Goal: Find specific page/section: Find specific page/section

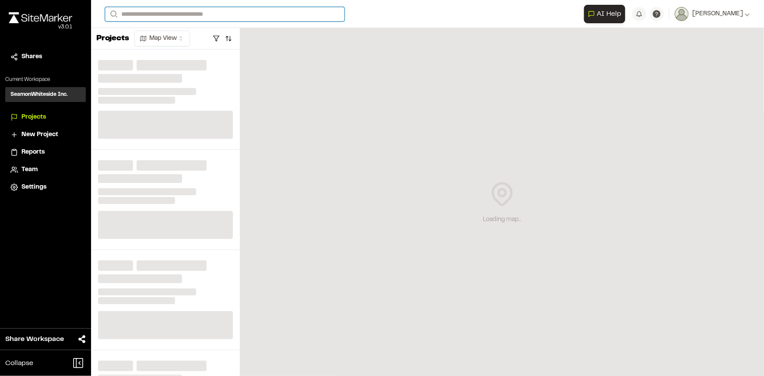
click at [234, 15] on input "Search" at bounding box center [224, 14] width 239 height 14
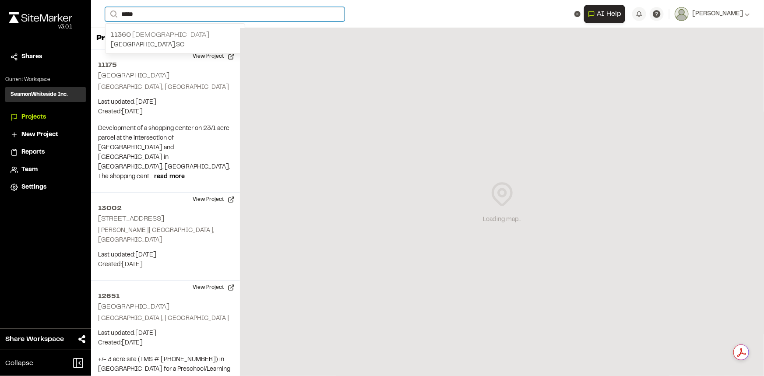
type input "*****"
click at [192, 37] on p "11360 Star Gospel" at bounding box center [175, 35] width 129 height 11
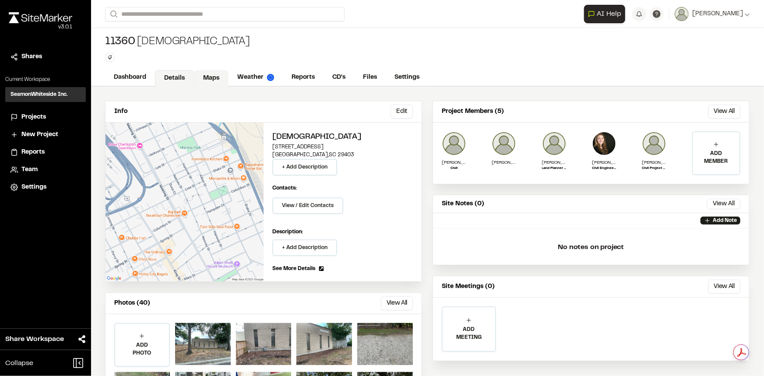
click at [213, 76] on link "Maps" at bounding box center [211, 78] width 35 height 17
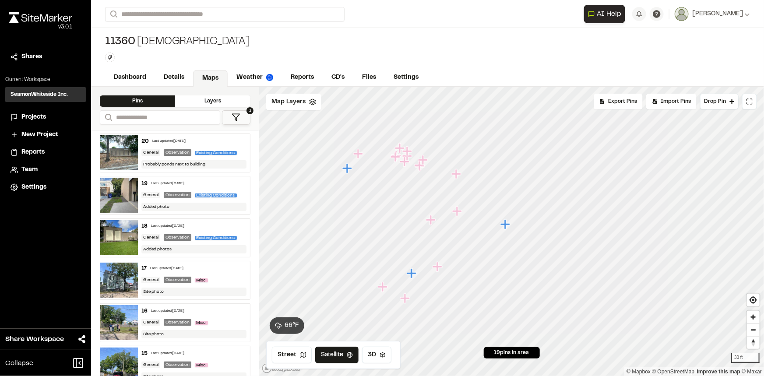
click at [507, 224] on icon "Map marker" at bounding box center [505, 224] width 10 height 10
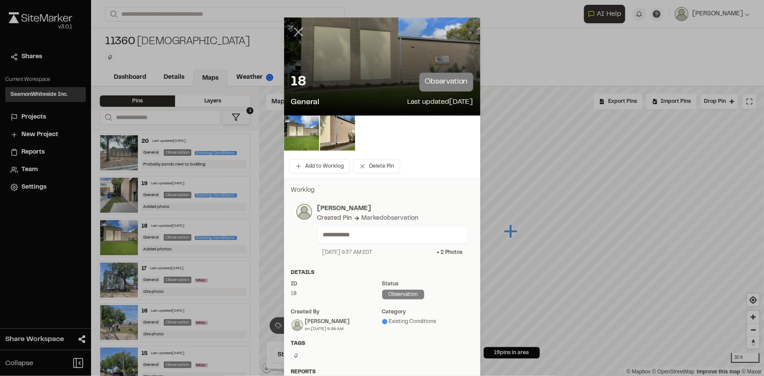
click at [297, 28] on icon at bounding box center [298, 32] width 15 height 15
